Goal: Information Seeking & Learning: Find specific fact

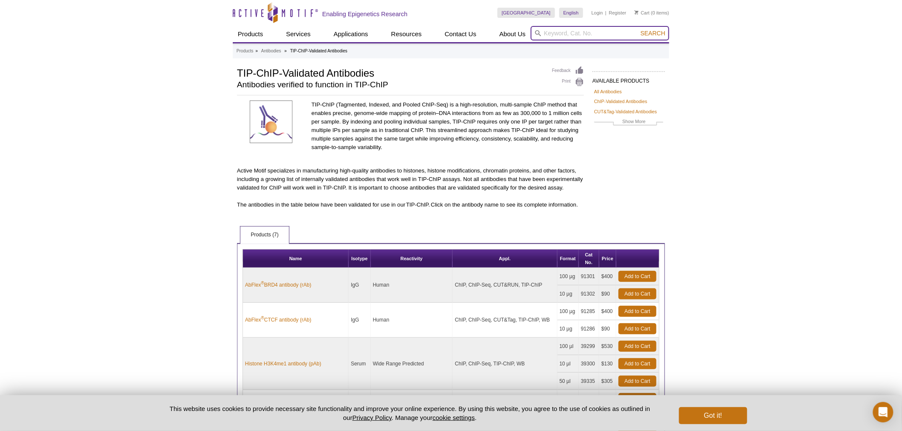
click at [568, 31] on input "search" at bounding box center [600, 33] width 139 height 14
type input "91465"
click at [638, 29] on button "Search" at bounding box center [653, 33] width 30 height 8
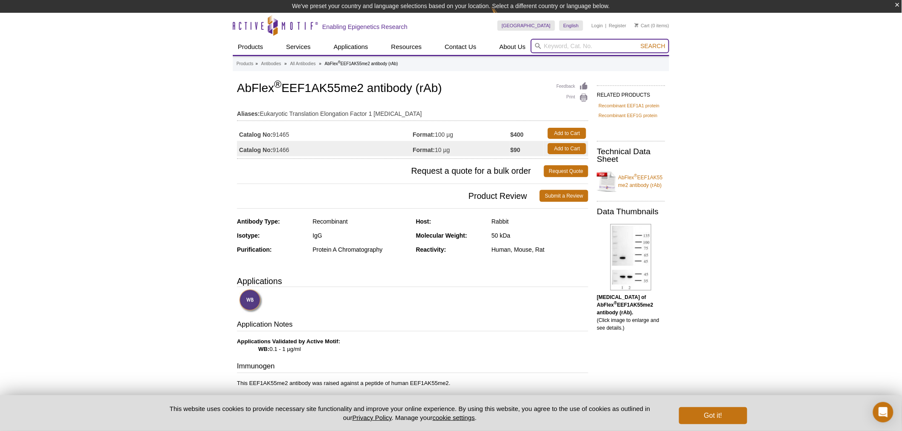
click at [589, 48] on input "search" at bounding box center [600, 46] width 139 height 14
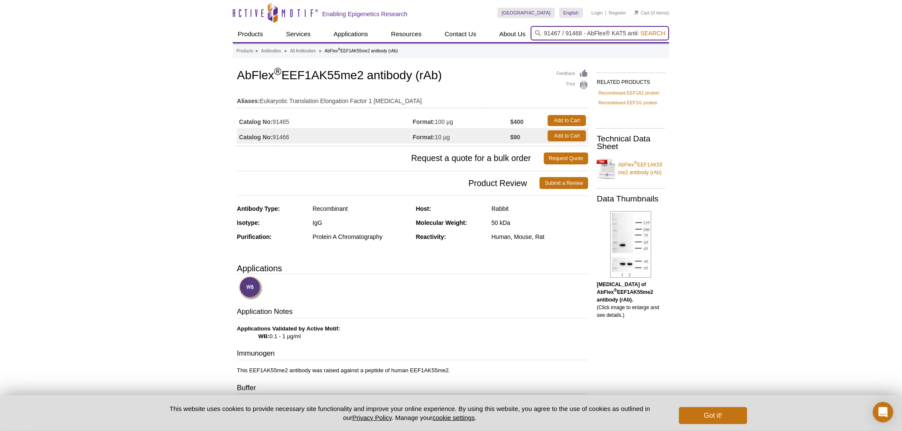
type input "91467 / 91468 - AbFlex® KAT5 antibody (rAb)"
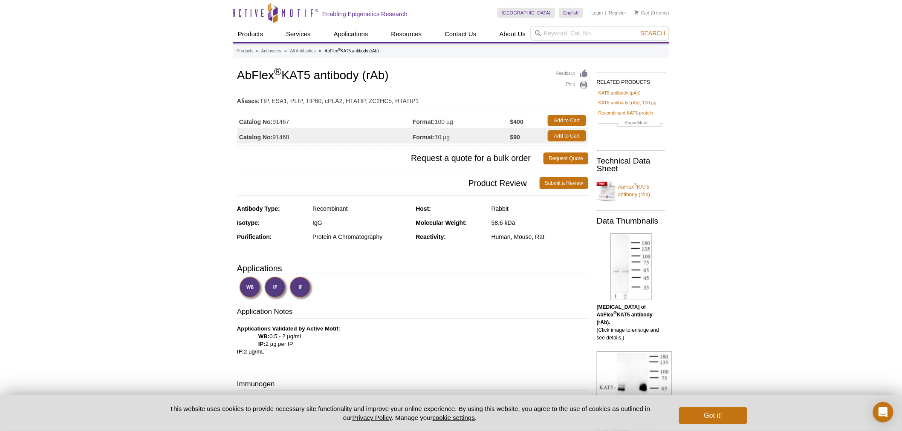
click at [590, 25] on div "United States Australia Austria Belgium Brazil Canada China Czech Republic Denm…" at bounding box center [583, 13] width 172 height 26
click at [585, 29] on input "search" at bounding box center [600, 33] width 139 height 14
type input "91471"
click at [638, 29] on button "Search" at bounding box center [653, 33] width 30 height 8
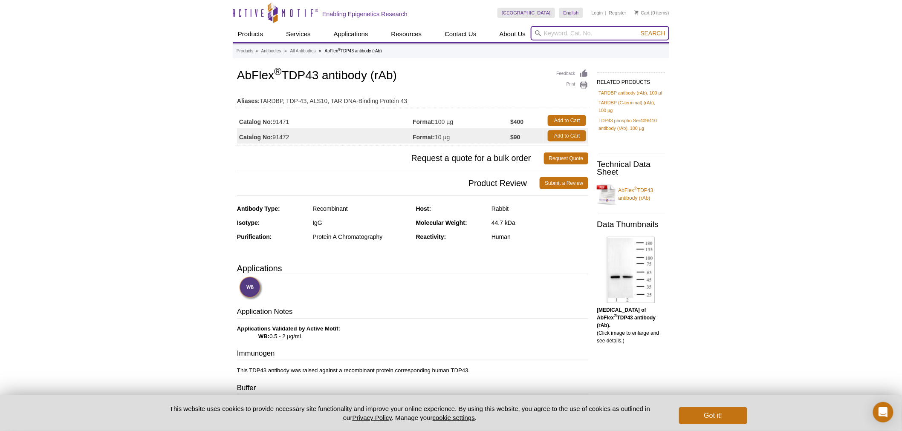
click at [578, 37] on input "search" at bounding box center [600, 33] width 139 height 14
type input "91475"
click at [638, 29] on button "Search" at bounding box center [653, 33] width 30 height 8
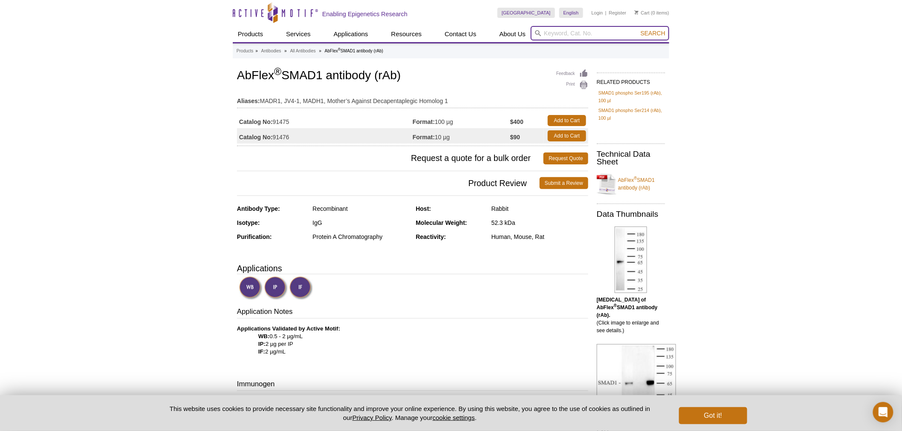
click at [555, 32] on input "search" at bounding box center [600, 33] width 139 height 14
type input "91483"
click at [638, 29] on button "Search" at bounding box center [653, 33] width 30 height 8
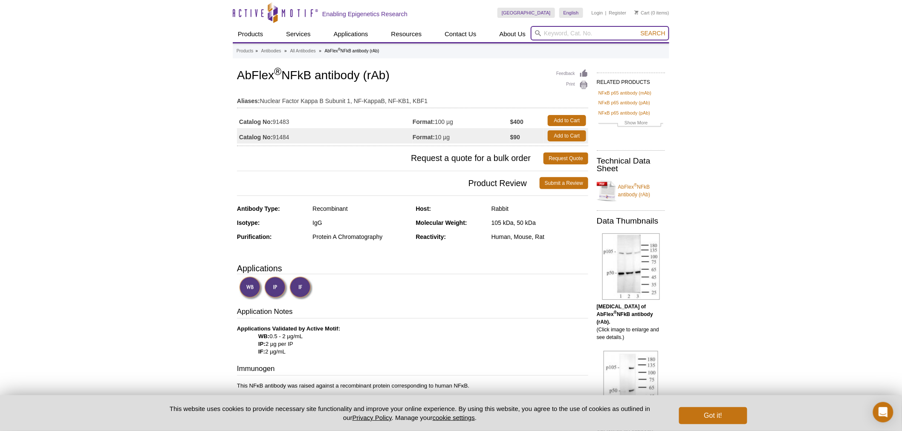
click at [589, 33] on input "search" at bounding box center [600, 33] width 139 height 14
type input "91487"
click at [638, 29] on button "Search" at bounding box center [653, 33] width 30 height 8
